Goal: Task Accomplishment & Management: Complete application form

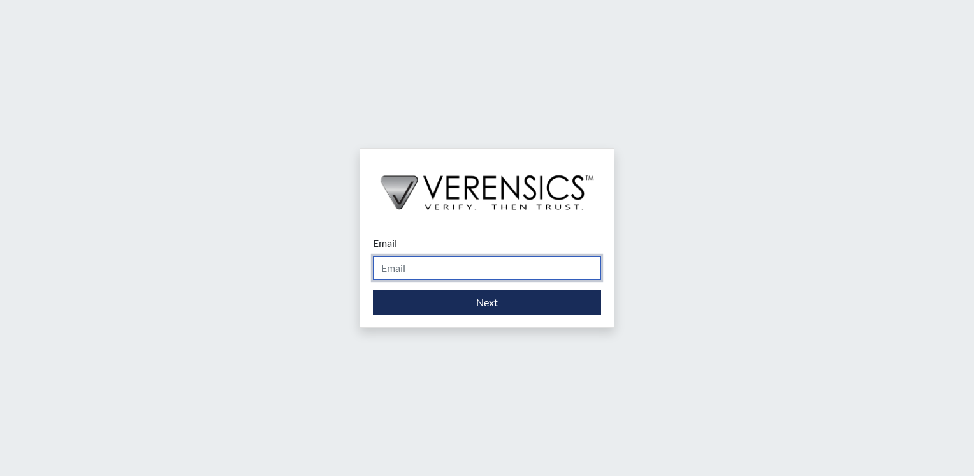
click at [544, 266] on input "Email" at bounding box center [487, 268] width 228 height 24
type input "[PERSON_NAME][EMAIL_ADDRESS][PERSON_NAME][DOMAIN_NAME]"
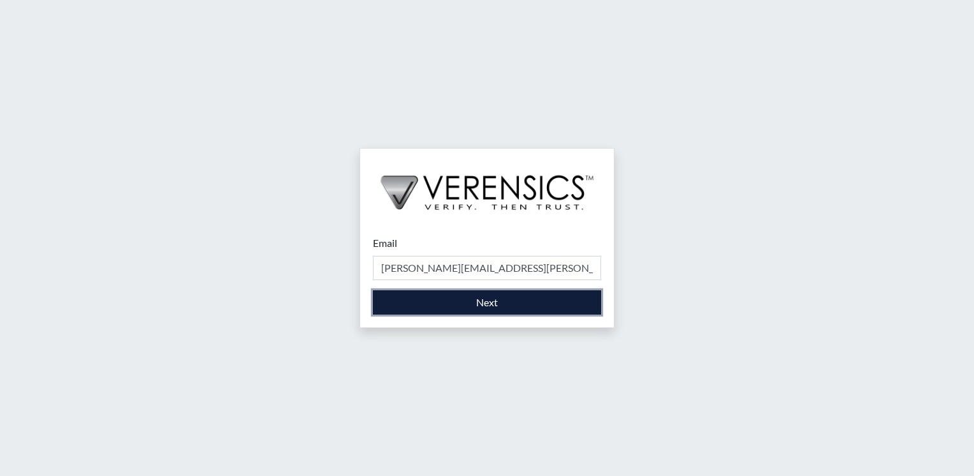
click at [527, 292] on button "Next" at bounding box center [487, 302] width 228 height 24
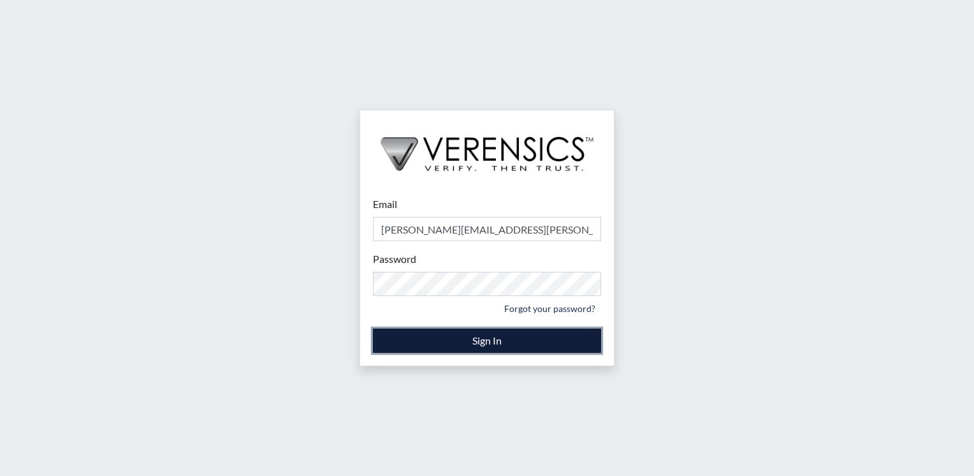
click at [408, 338] on button "Sign In" at bounding box center [487, 340] width 228 height 24
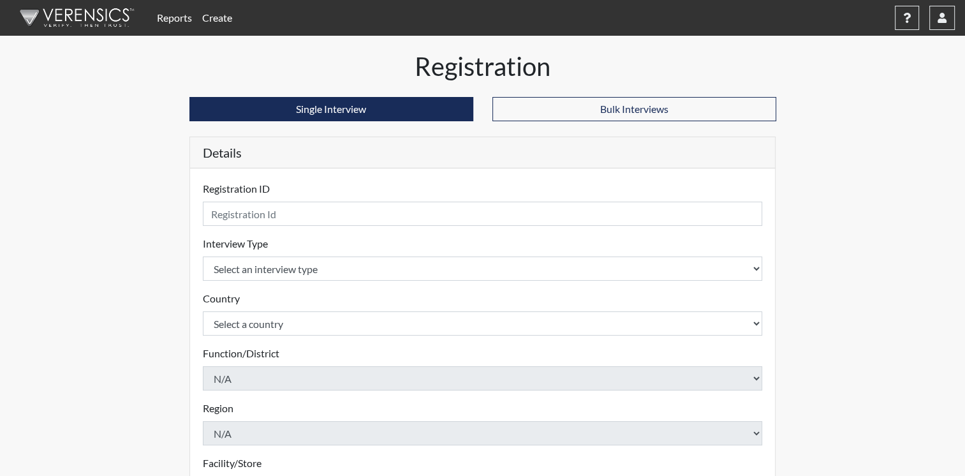
click at [224, 16] on link "Create" at bounding box center [217, 18] width 40 height 26
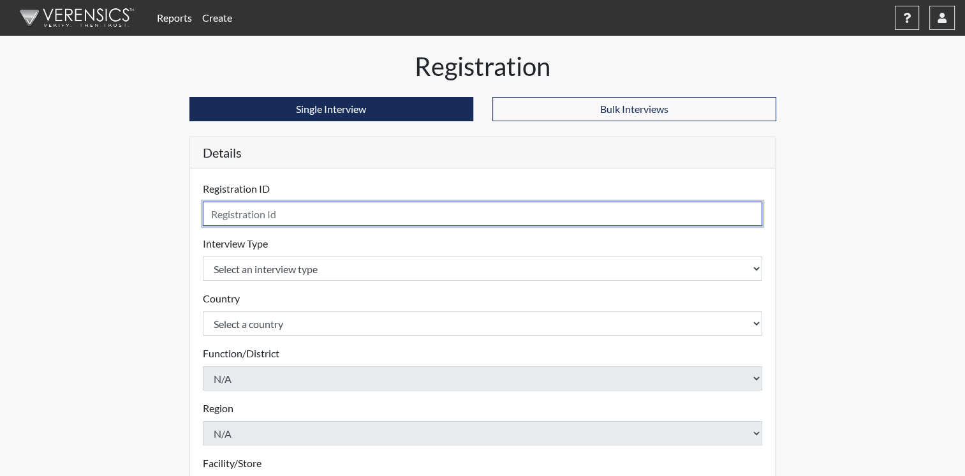
click at [694, 212] on input "text" at bounding box center [483, 213] width 560 height 24
click at [226, 211] on input "Mcinally" at bounding box center [483, 213] width 560 height 24
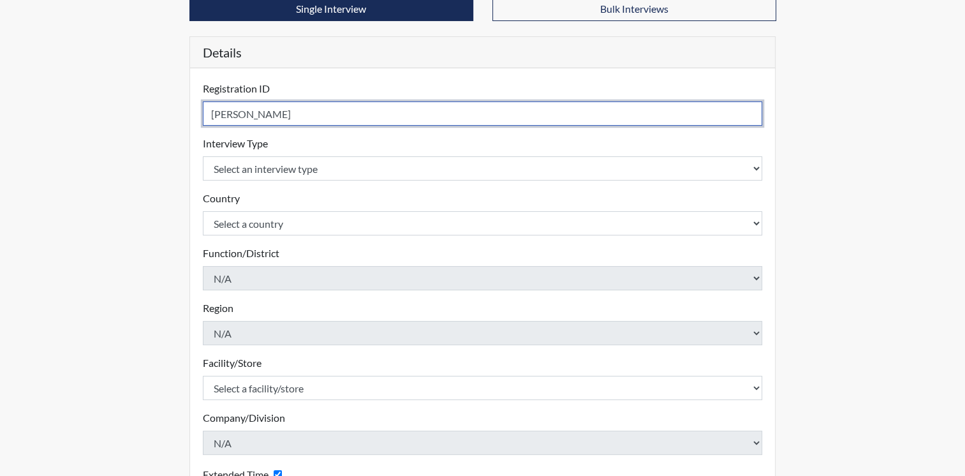
scroll to position [128, 0]
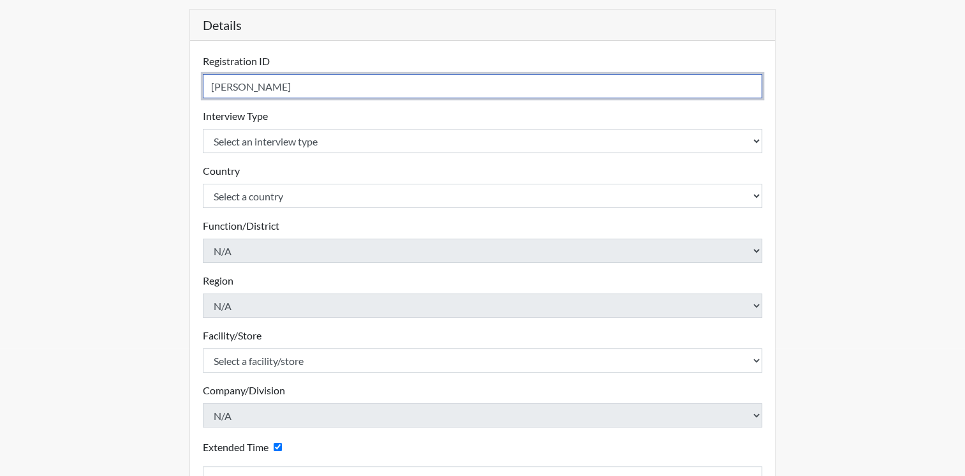
type input "McInally"
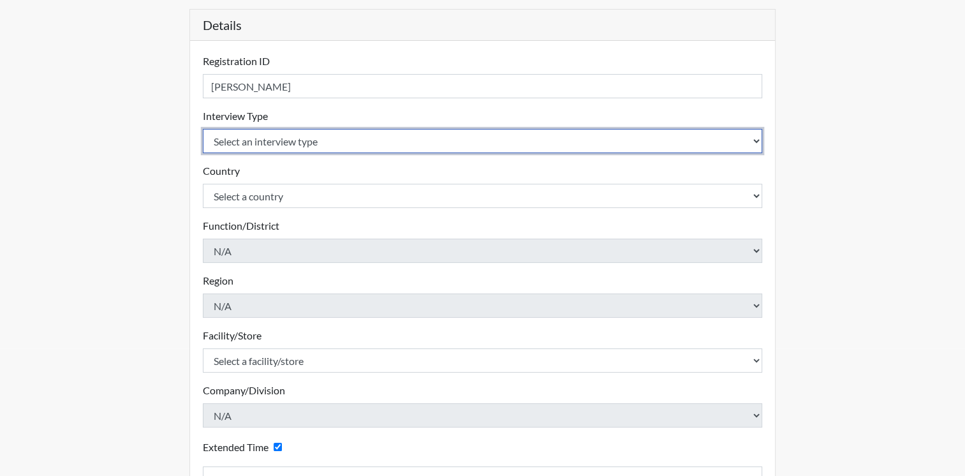
click at [759, 140] on select "Select an interview type Corrections Pre-Employment" at bounding box center [483, 141] width 560 height 24
select select "ff733e93-e1bf-11ea-9c9f-0eff0cf7eb8f"
click at [203, 129] on select "Select an interview type Corrections Pre-Employment" at bounding box center [483, 141] width 560 height 24
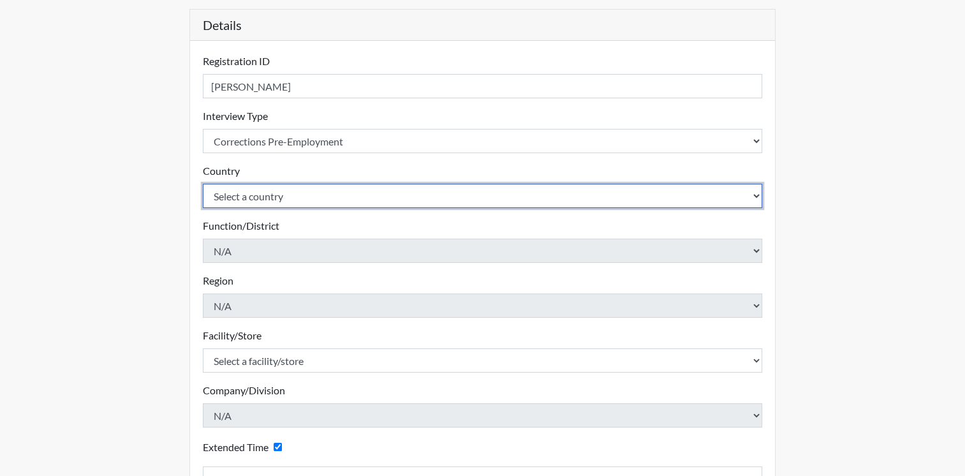
click at [754, 195] on select "Select a country United States Mexico" at bounding box center [483, 196] width 560 height 24
select select "united-states-of-america"
click at [203, 184] on select "Select a country United States Mexico" at bounding box center [483, 196] width 560 height 24
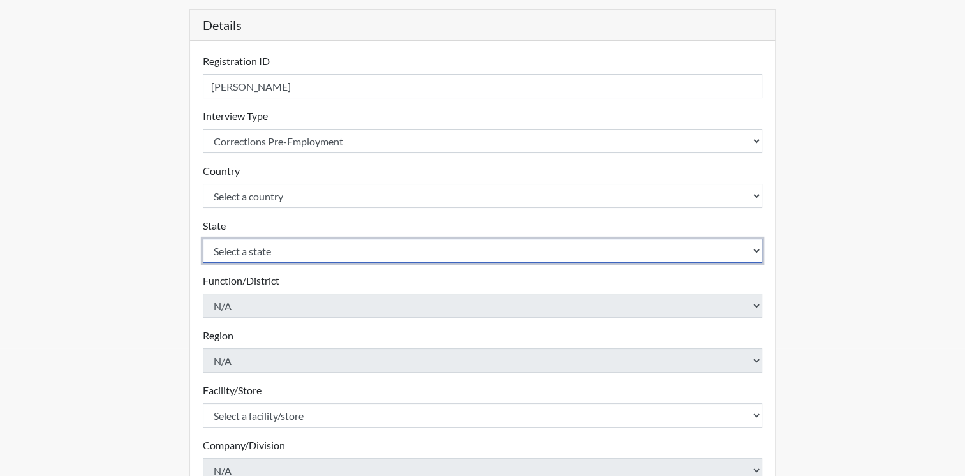
click at [668, 249] on select "Select a state Alabama Alaska Arizona Arkansas California Colorado Connecticut …" at bounding box center [483, 250] width 560 height 24
select select "OH"
click at [641, 255] on select "Select a state Alabama Alaska Arizona Arkansas California Colorado Connecticut …" at bounding box center [483, 250] width 560 height 24
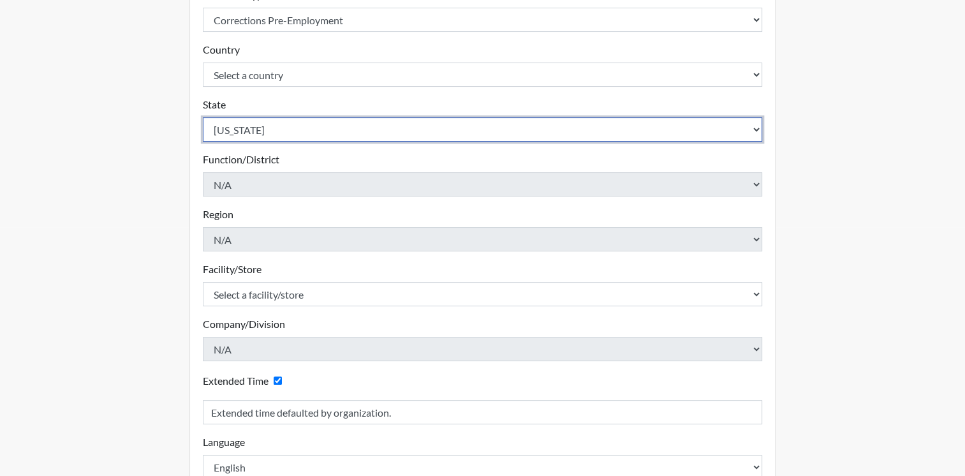
scroll to position [255, 0]
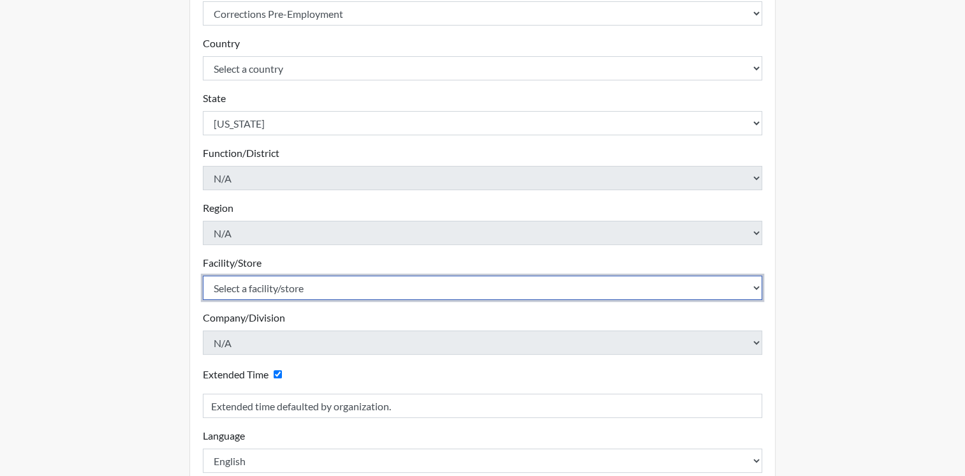
click at [756, 288] on select "Select a facility/store ADAPT CCC Pathways/Cornerstone Spring Grove TCC" at bounding box center [483, 287] width 560 height 24
select select "499924ce-c497-41a4-a2b5-fe0fdad3d01f"
click at [203, 275] on select "Select a facility/store ADAPT CCC Pathways/Cornerstone Spring Grove TCC" at bounding box center [483, 287] width 560 height 24
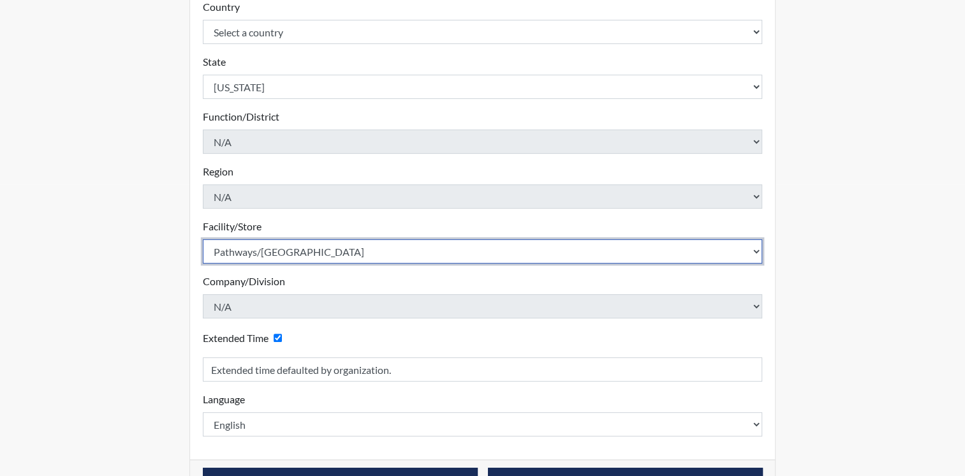
scroll to position [329, 0]
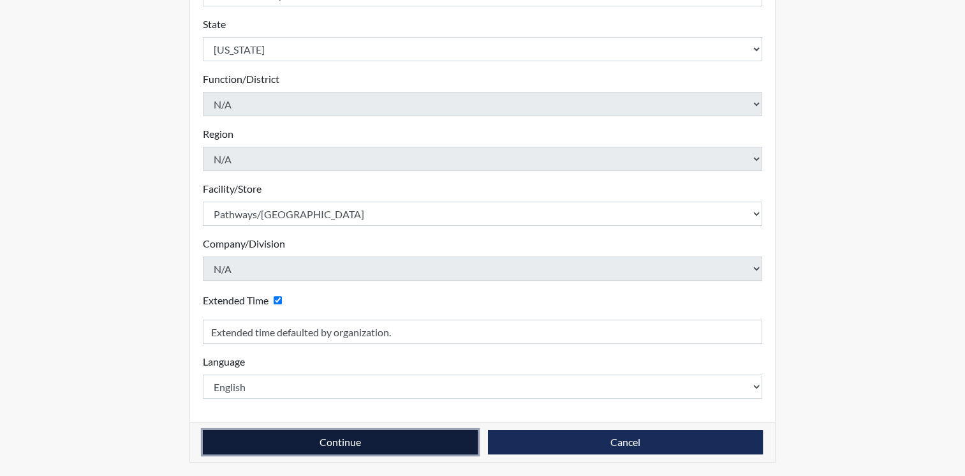
click at [434, 437] on button "Continue" at bounding box center [340, 442] width 275 height 24
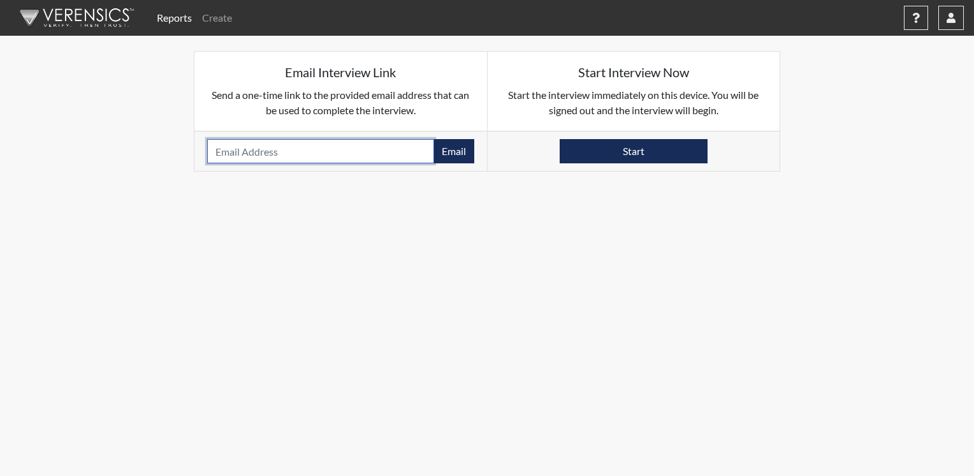
click at [226, 152] on input "email" at bounding box center [320, 151] width 227 height 24
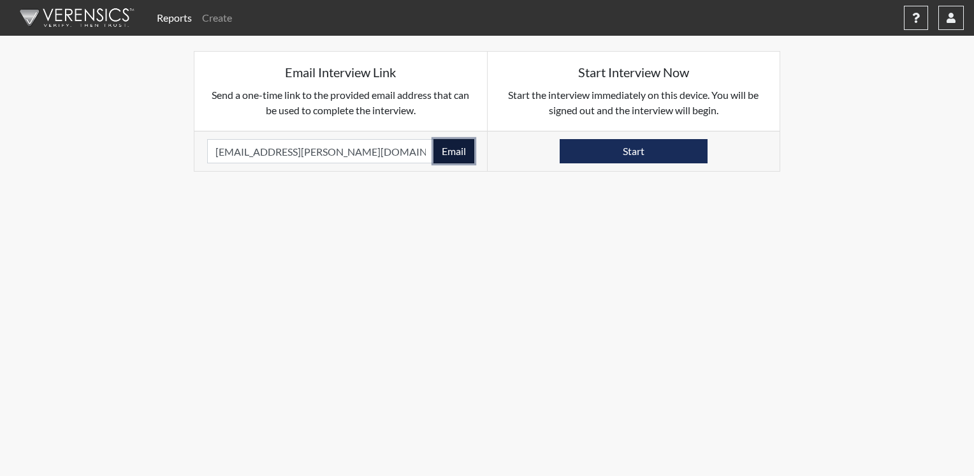
click at [444, 152] on button "Email" at bounding box center [454, 151] width 41 height 24
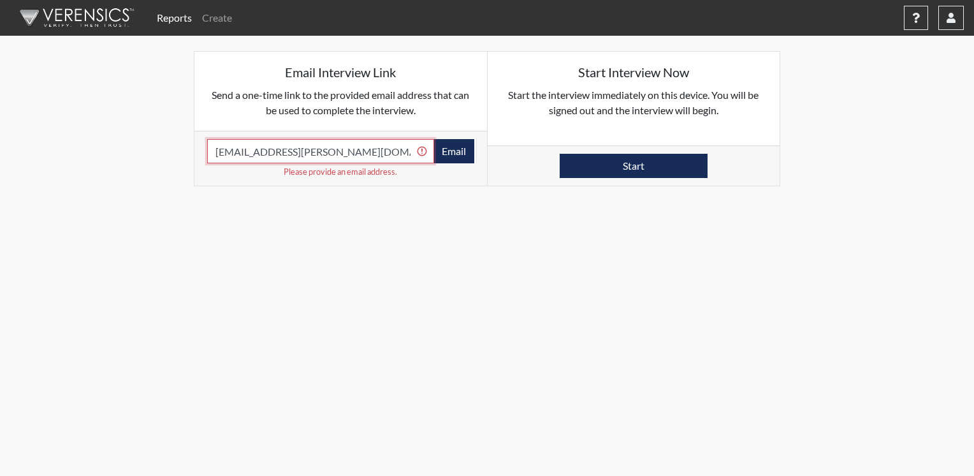
click at [256, 148] on input "Abby.Mcinally@talberthouse.org." at bounding box center [320, 151] width 227 height 24
click at [446, 149] on button "Email" at bounding box center [454, 151] width 41 height 24
click at [446, 150] on button "Email" at bounding box center [454, 151] width 41 height 24
click at [385, 156] on input "Abby.McInally@talberthouse.org." at bounding box center [320, 151] width 227 height 24
type input "Abby.McInally@talberthouse.org"
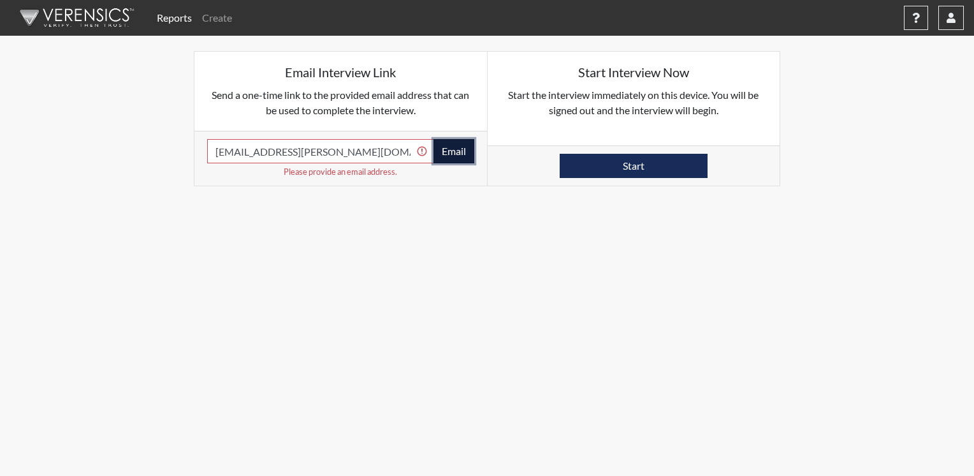
click at [447, 151] on button "Email" at bounding box center [454, 151] width 41 height 24
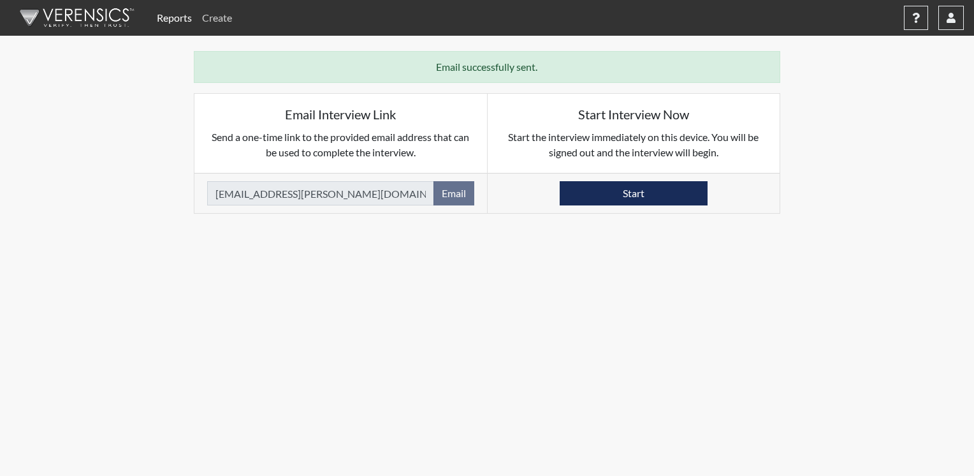
click at [233, 16] on link "Create" at bounding box center [217, 18] width 40 height 26
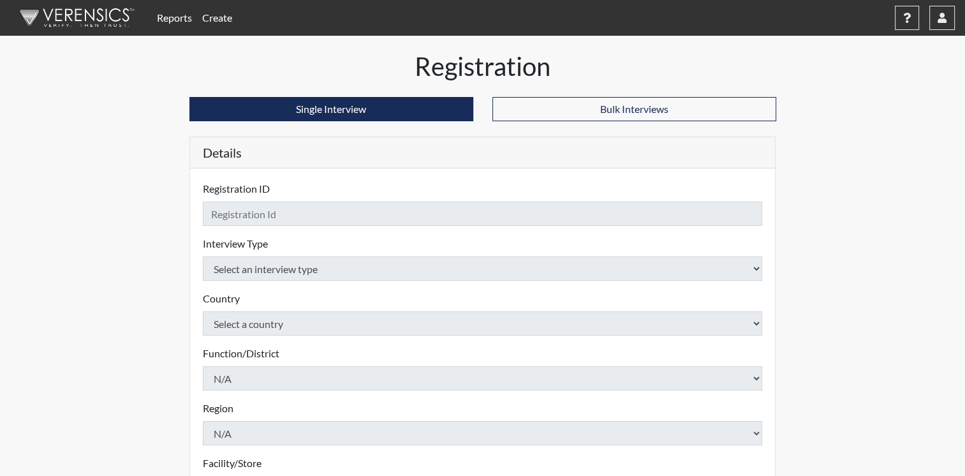
checkbox input "true"
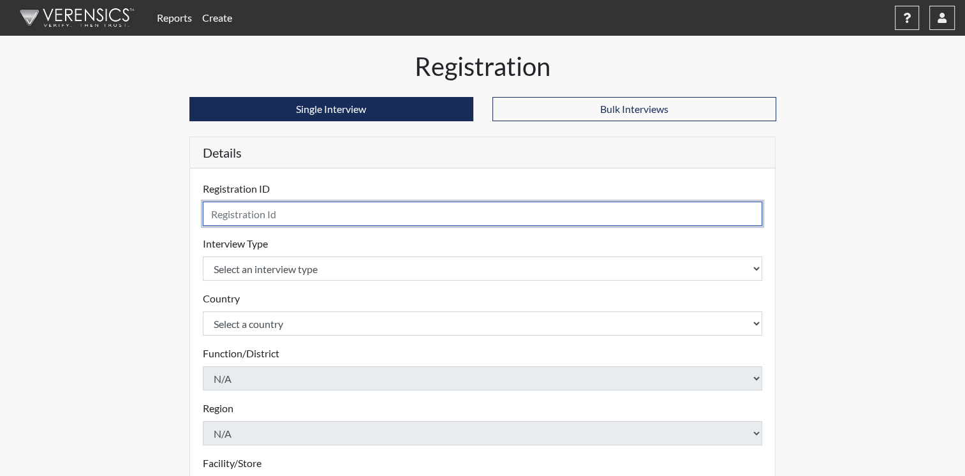
click at [323, 215] on input "text" at bounding box center [483, 213] width 560 height 24
type input "[PERSON_NAME]"
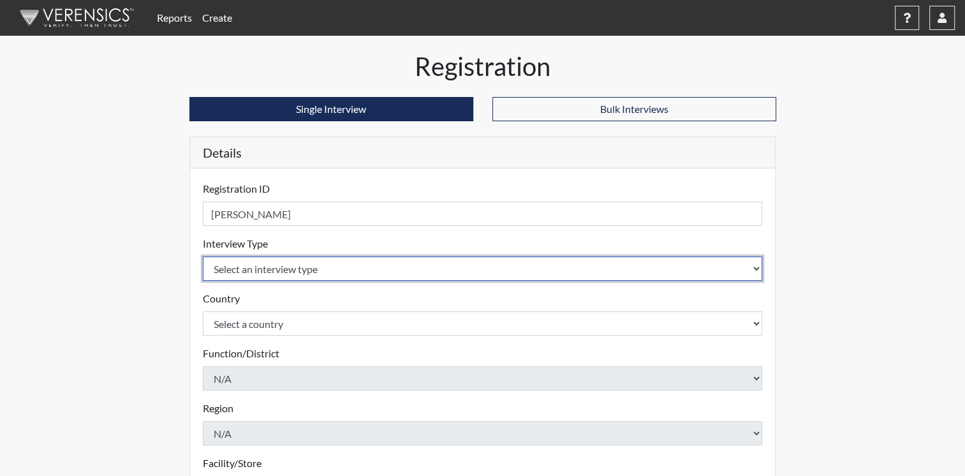
click at [757, 269] on select "Select an interview type Corrections Pre-Employment" at bounding box center [483, 268] width 560 height 24
select select "ff733e93-e1bf-11ea-9c9f-0eff0cf7eb8f"
click at [203, 256] on select "Select an interview type Corrections Pre-Employment" at bounding box center [483, 268] width 560 height 24
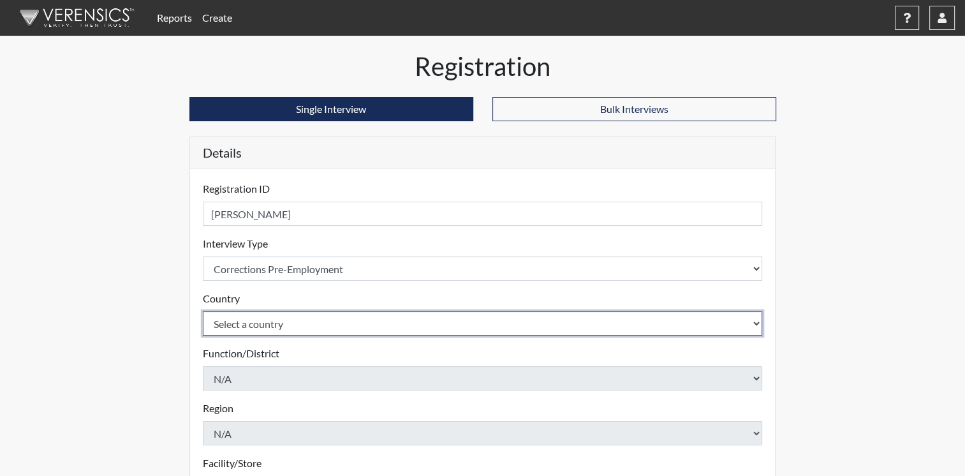
click at [755, 323] on select "Select a country United States Mexico" at bounding box center [483, 323] width 560 height 24
select select "united-states-of-america"
click at [203, 311] on select "Select a country United States Mexico" at bounding box center [483, 323] width 560 height 24
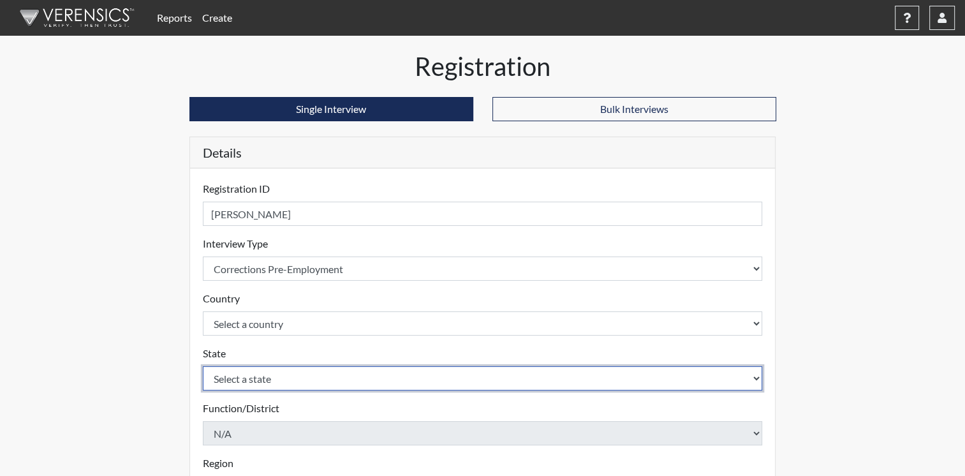
click at [703, 376] on select "Select a state Alabama Alaska Arizona Arkansas California Colorado Connecticut …" at bounding box center [483, 378] width 560 height 24
select select "OH"
click at [469, 377] on select "Select a state Alabama Alaska Arizona Arkansas California Colorado Connecticut …" at bounding box center [483, 378] width 560 height 24
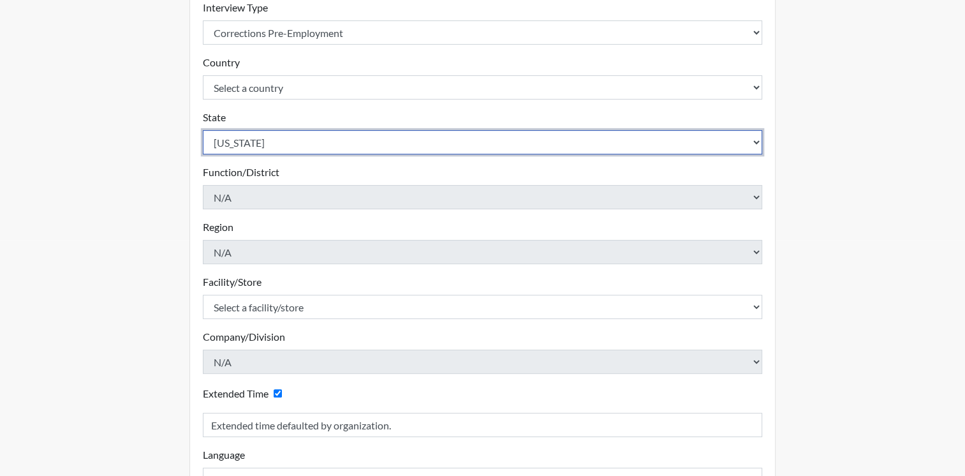
scroll to position [255, 0]
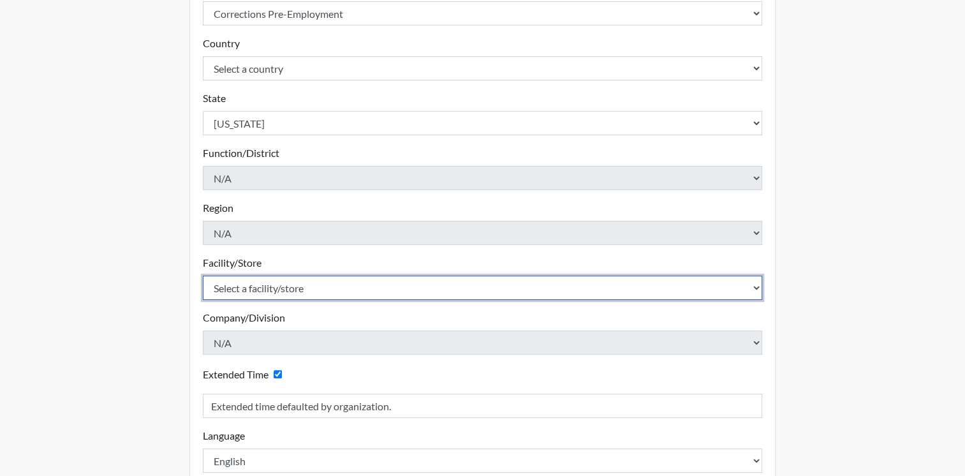
click at [754, 284] on select "Select a facility/store ADAPT CCC Pathways/Cornerstone Spring Grove TCC" at bounding box center [483, 287] width 560 height 24
select select "10767e72-5384-4422-acce-343010241d6c"
click at [203, 275] on select "Select a facility/store ADAPT CCC Pathways/Cornerstone Spring Grove TCC" at bounding box center [483, 287] width 560 height 24
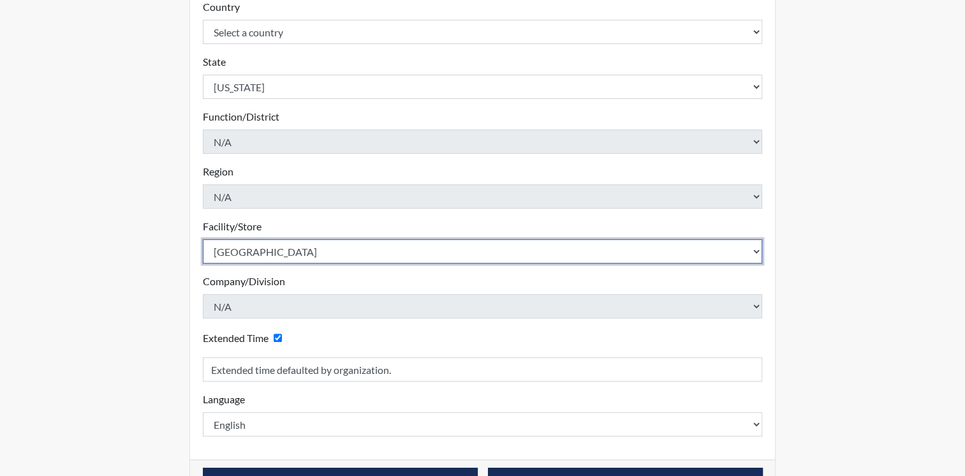
scroll to position [329, 0]
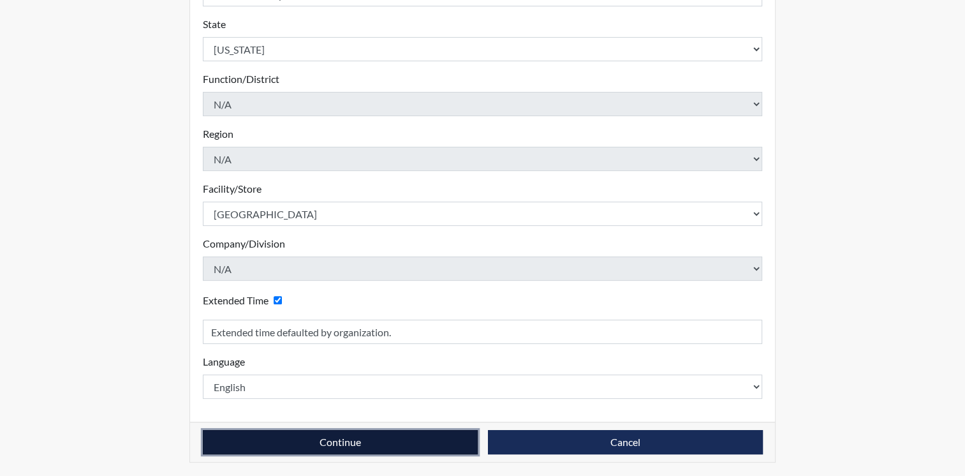
click at [404, 444] on button "Continue" at bounding box center [340, 442] width 275 height 24
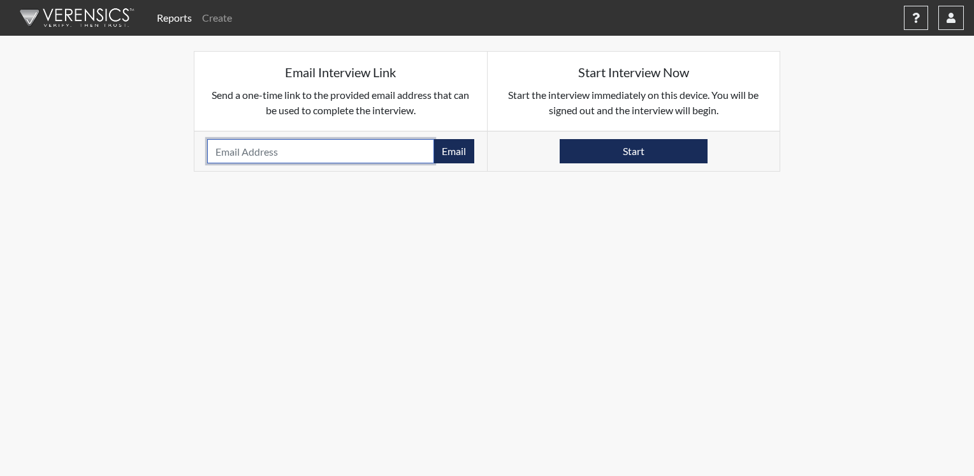
click at [307, 158] on input "email" at bounding box center [320, 151] width 227 height 24
type input "[PERSON_NAME][EMAIL_ADDRESS][PERSON_NAME][DOMAIN_NAME]"
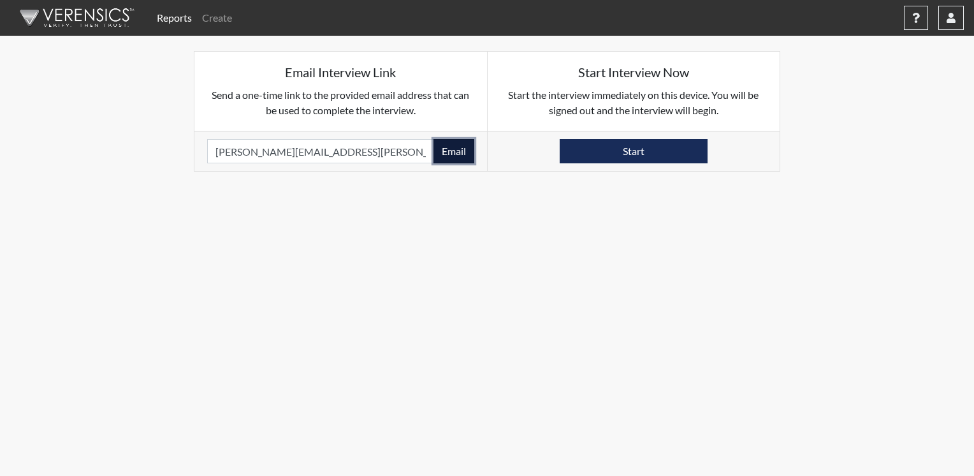
click at [454, 154] on button "Email" at bounding box center [454, 151] width 41 height 24
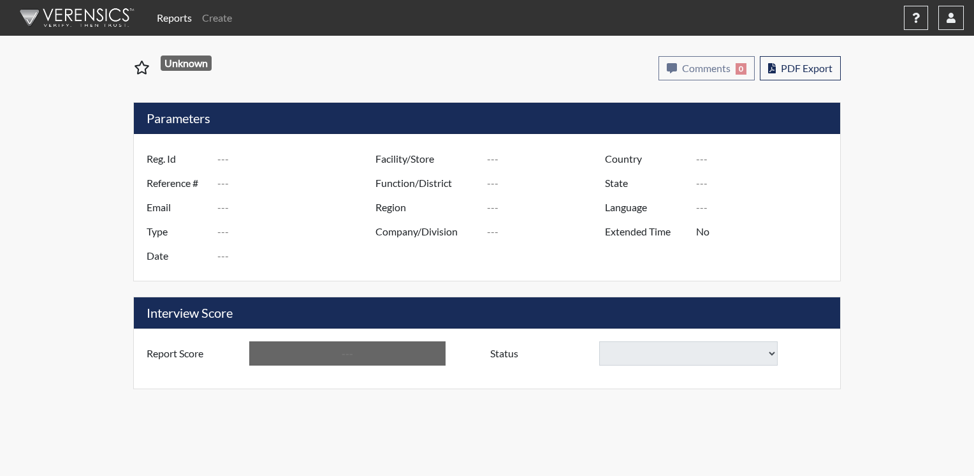
type input "[PERSON_NAME]"
type input "50861"
type input "[PERSON_NAME][EMAIL_ADDRESS][PERSON_NAME][DOMAIN_NAME]"
type input "Corrections Pre-Employment"
type input "[DATE]"
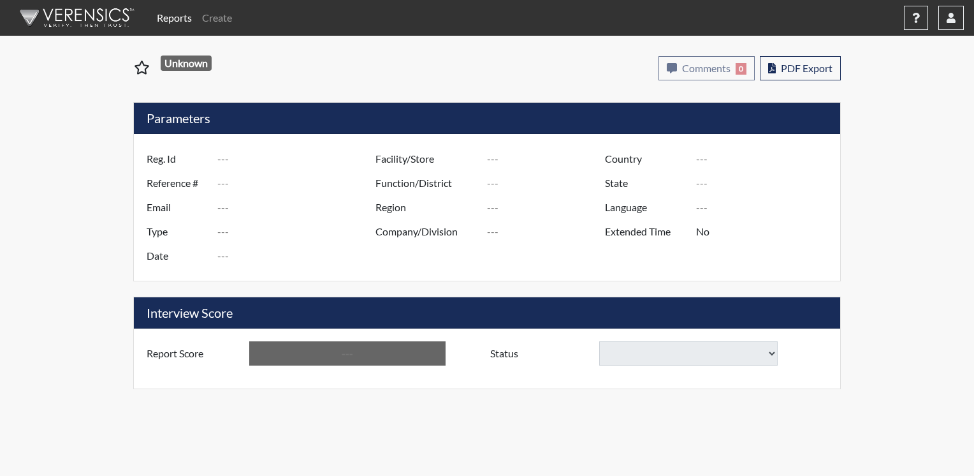
type input "[GEOGRAPHIC_DATA]"
type input "[US_STATE]"
type input "English"
type input "Yes"
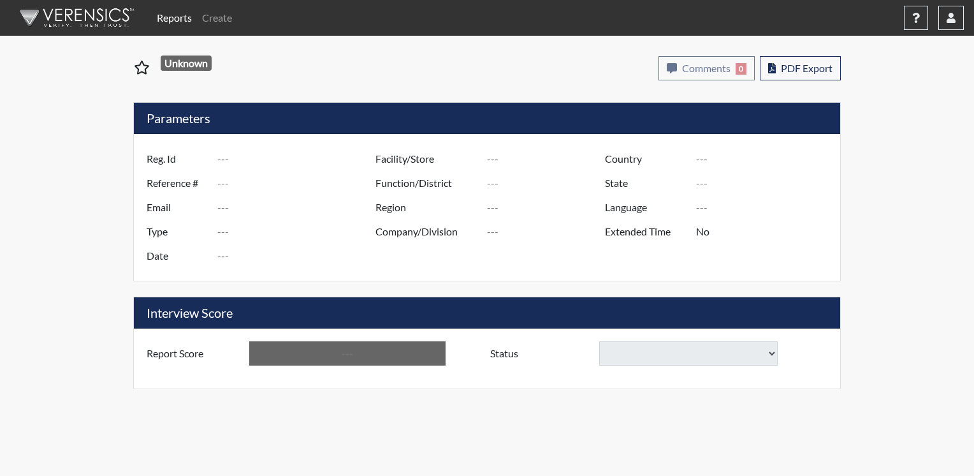
type input "Below Conditions"
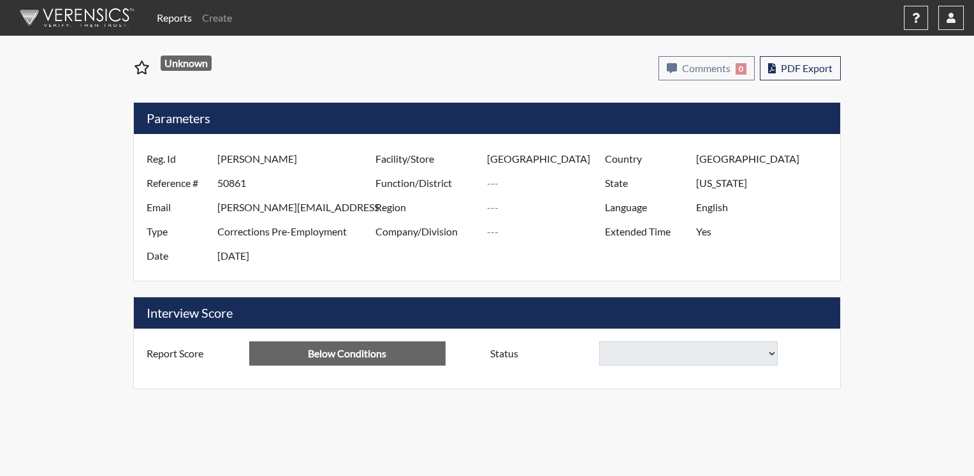
select select
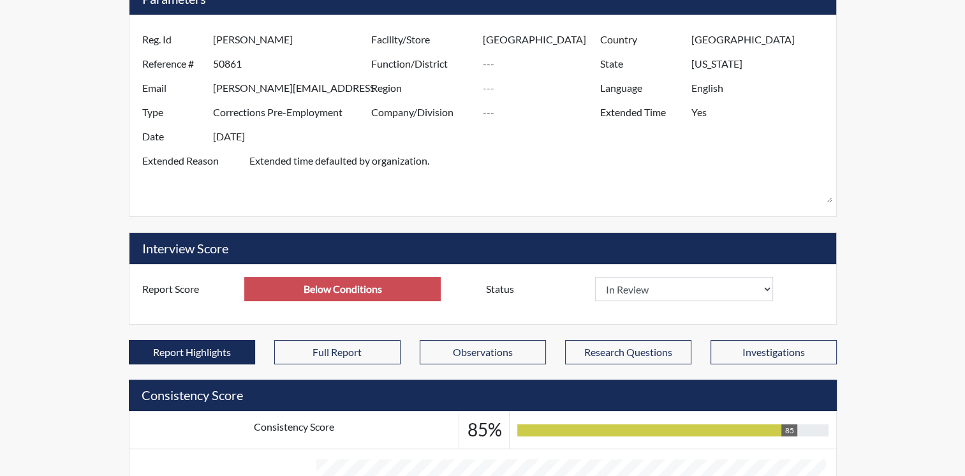
scroll to position [191, 0]
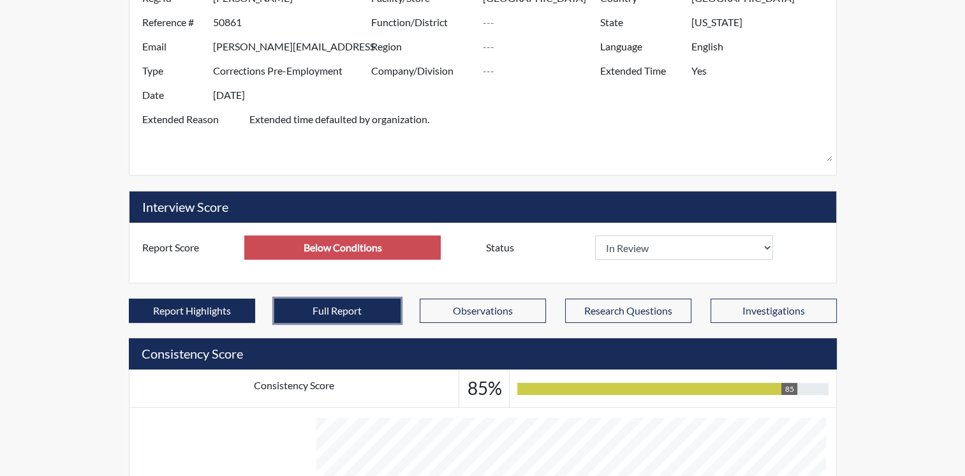
click at [383, 298] on button "Full Report" at bounding box center [337, 310] width 126 height 24
select select
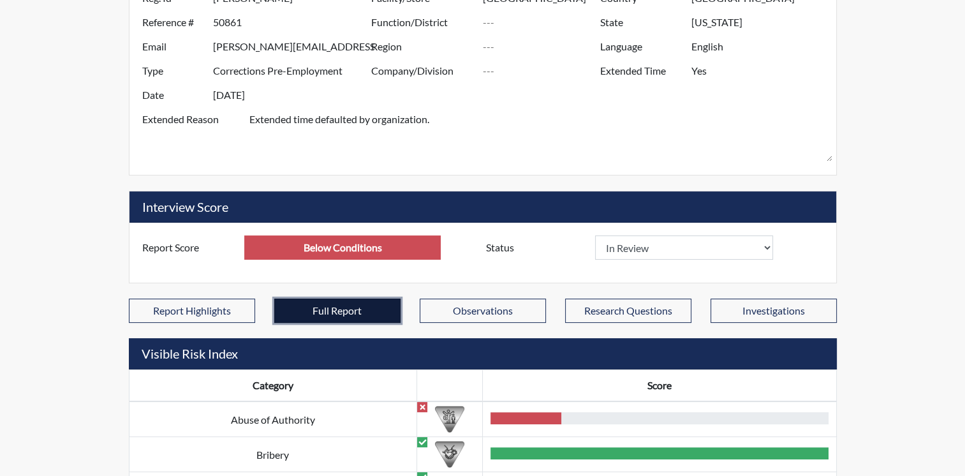
scroll to position [148, 530]
click at [380, 298] on button "Full Report" at bounding box center [337, 310] width 126 height 24
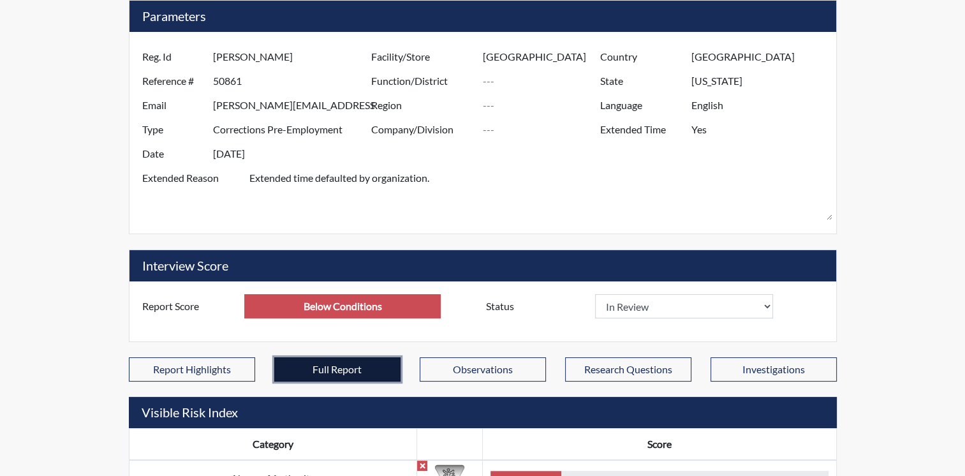
scroll to position [0, 0]
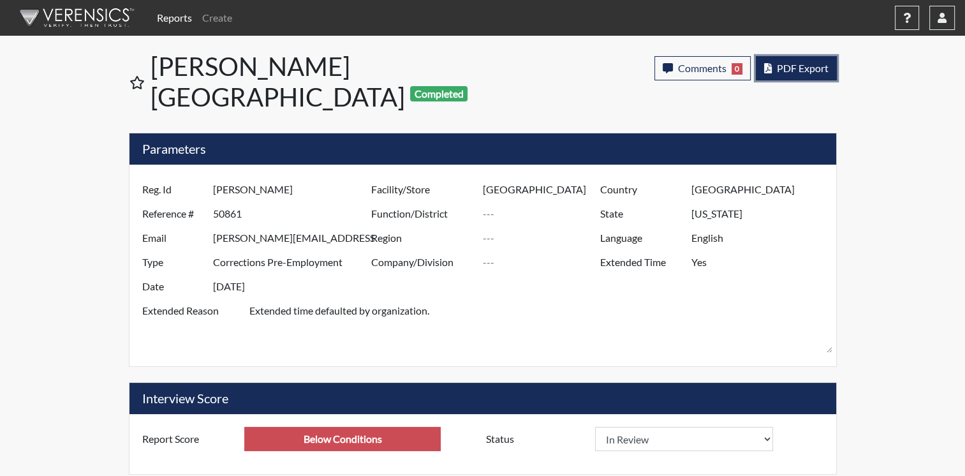
click at [781, 64] on span "PDF Export" at bounding box center [803, 68] width 52 height 12
